Goal: Information Seeking & Learning: Learn about a topic

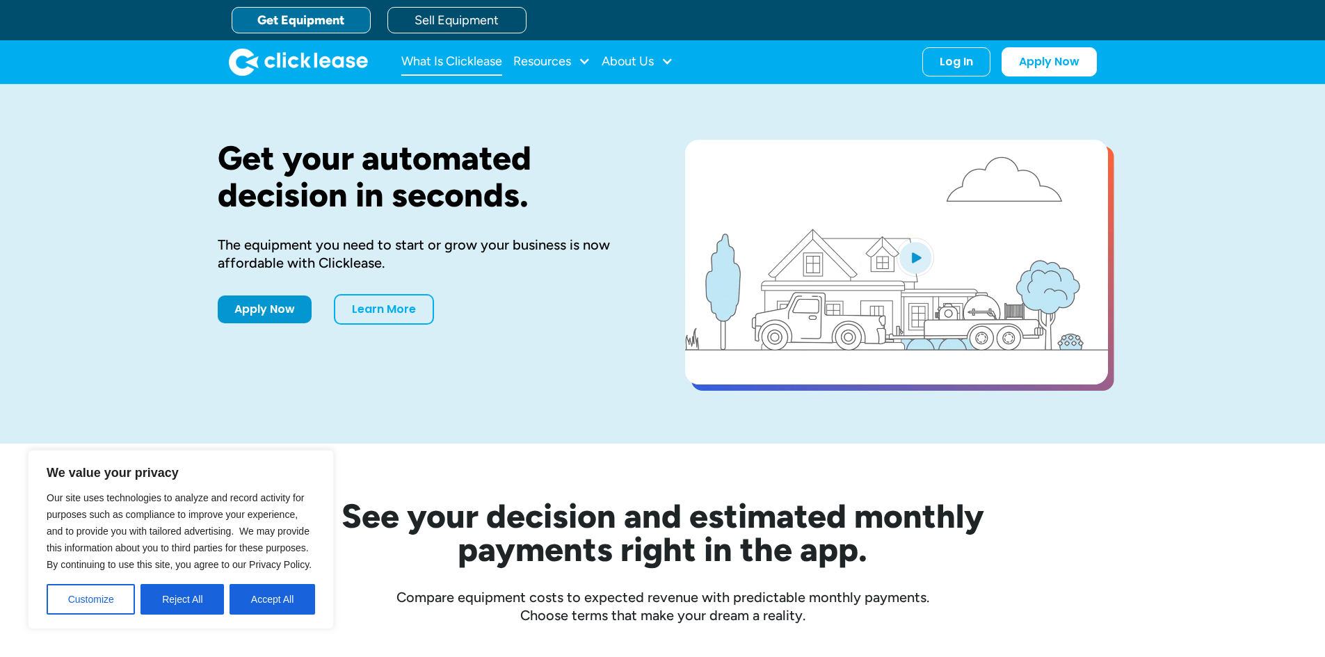
click at [490, 61] on link "What Is Clicklease" at bounding box center [451, 62] width 101 height 28
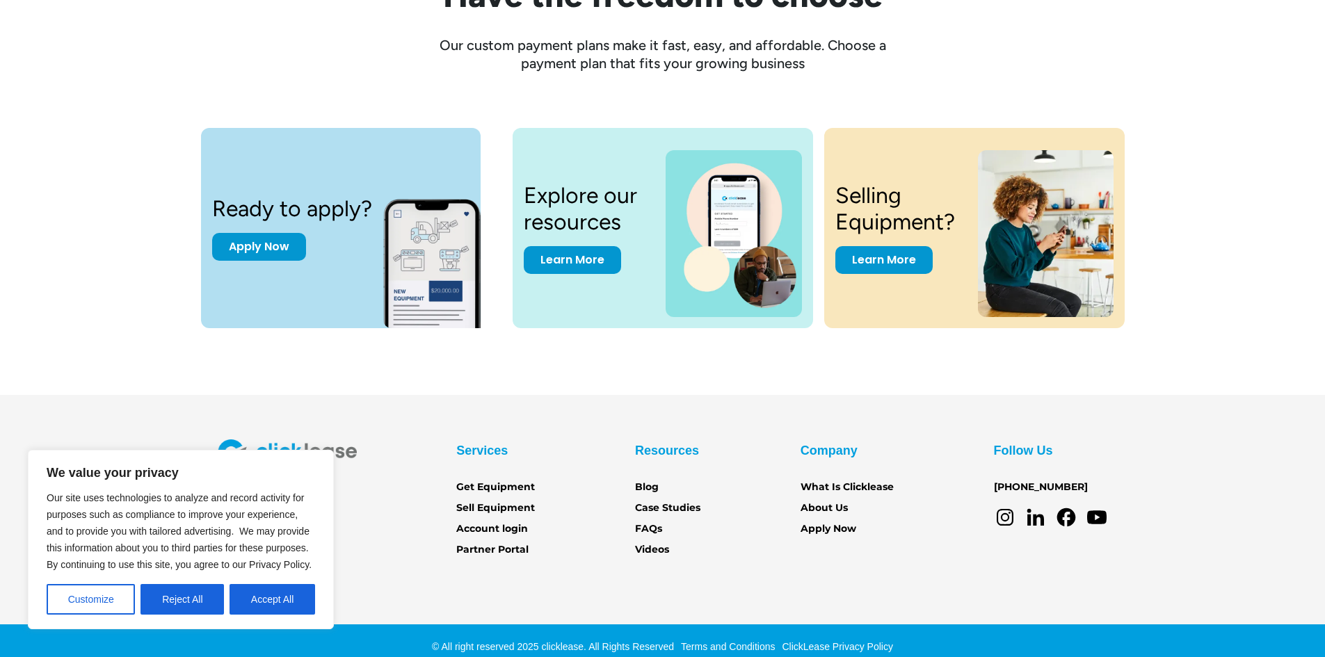
scroll to position [1858, 0]
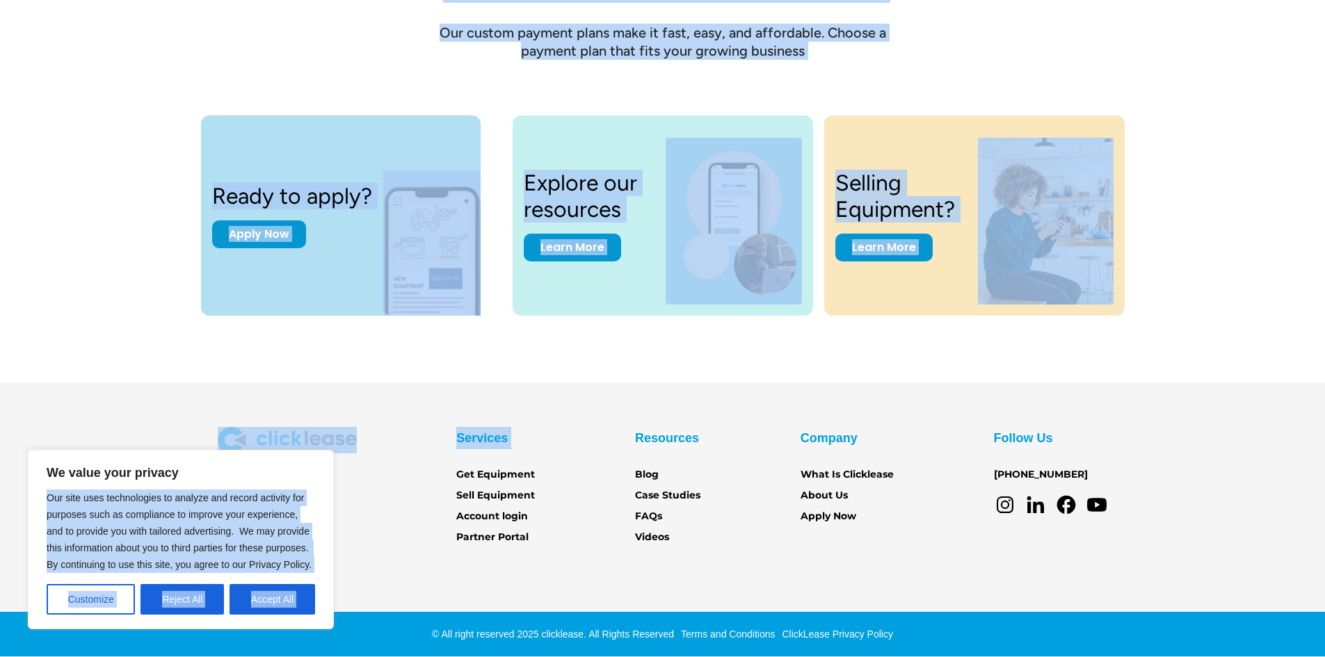
drag, startPoint x: 216, startPoint y: 472, endPoint x: 418, endPoint y: 476, distance: 201.8
click at [412, 482] on div "Services Get Equipment Sell Equipment Account login Partner Portal Resources Bl…" at bounding box center [663, 486] width 890 height 118
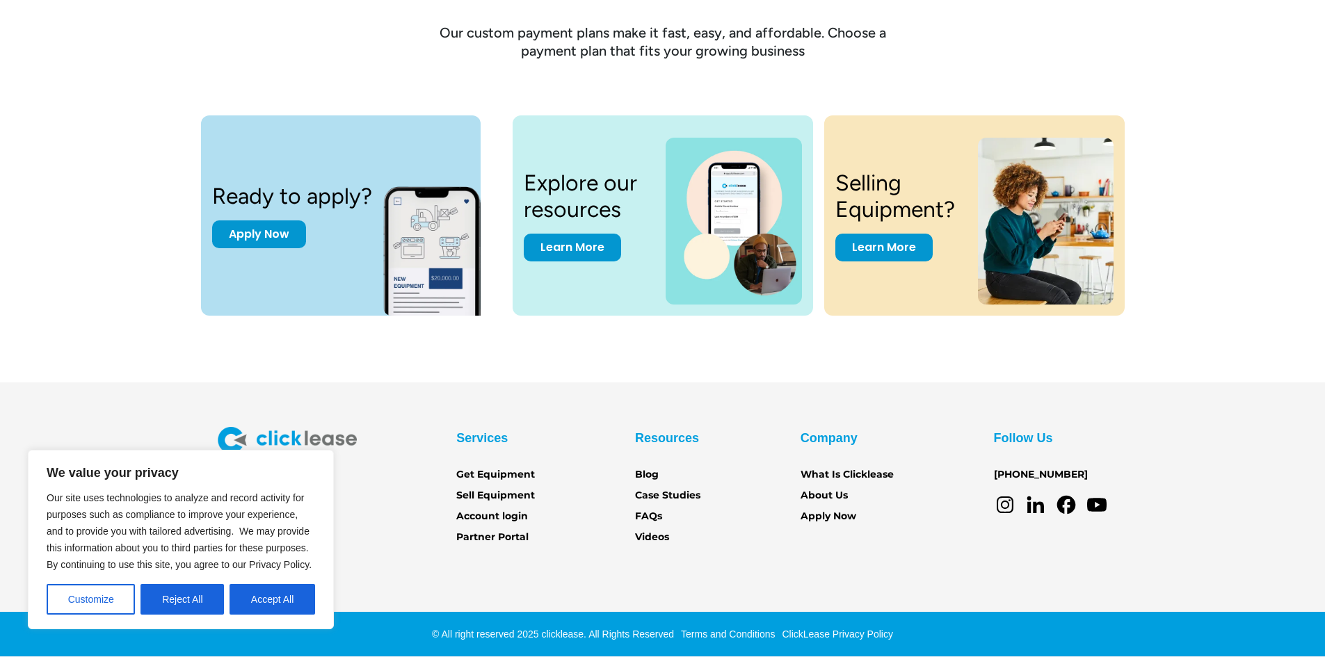
click at [380, 550] on section "Services Get Equipment Sell Equipment Account login Partner Portal Resources Bl…" at bounding box center [662, 520] width 1325 height 275
click at [190, 600] on button "Reject All" at bounding box center [182, 599] width 83 height 31
